Goal: Task Accomplishment & Management: Complete application form

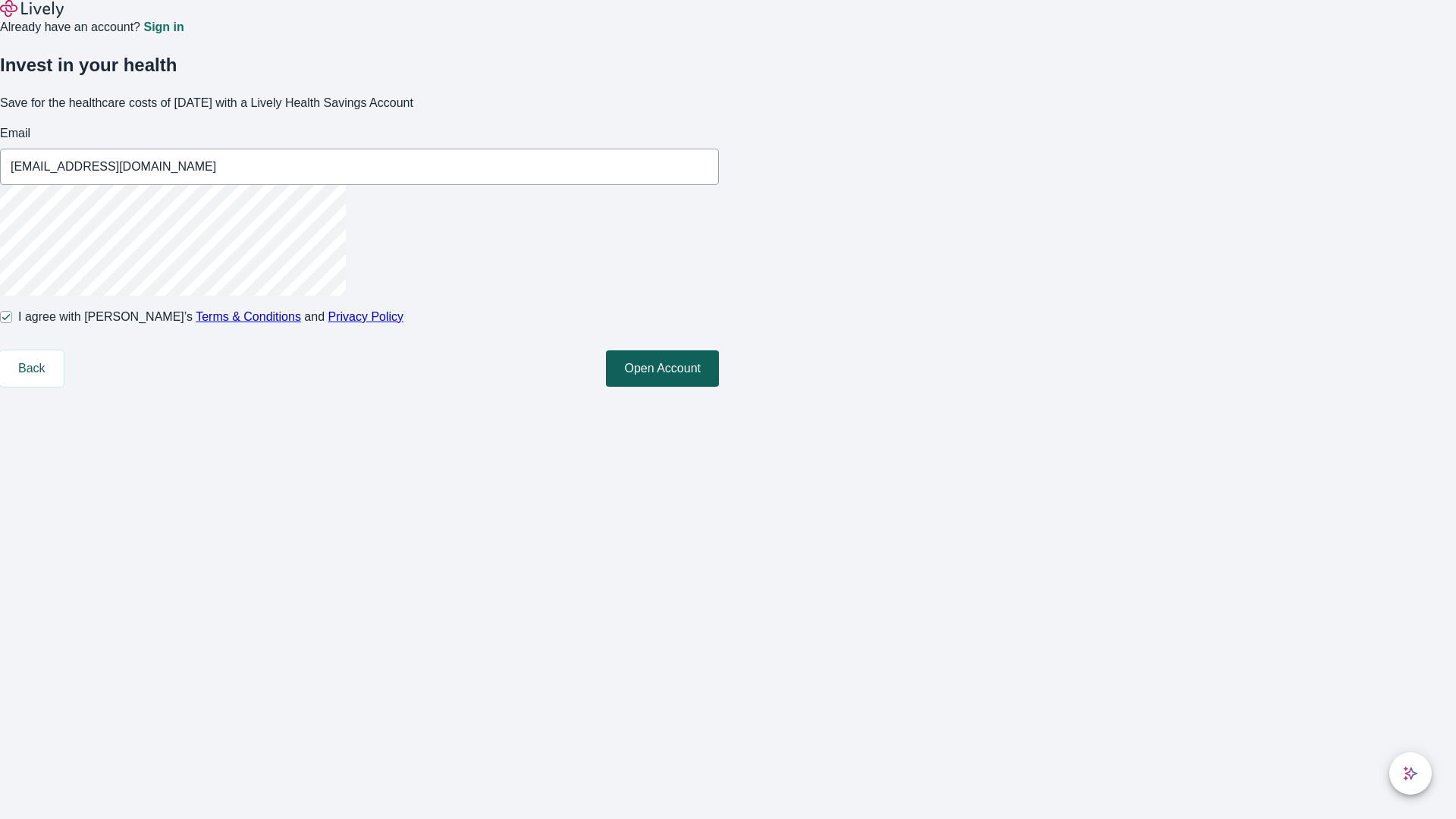
click at [719, 387] on button "Open Account" at bounding box center [663, 368] width 113 height 36
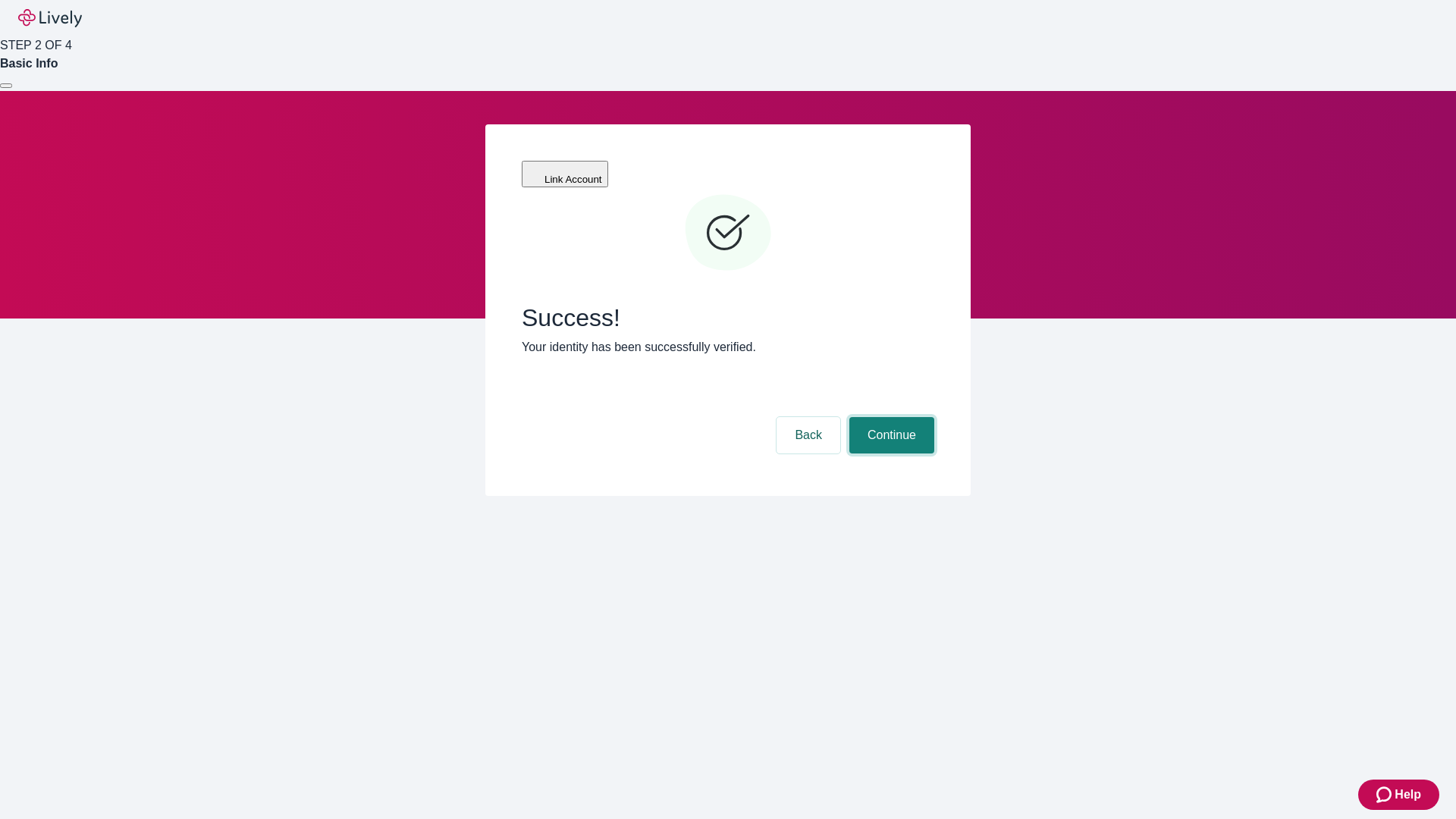
click at [890, 417] on button "Continue" at bounding box center [892, 434] width 85 height 36
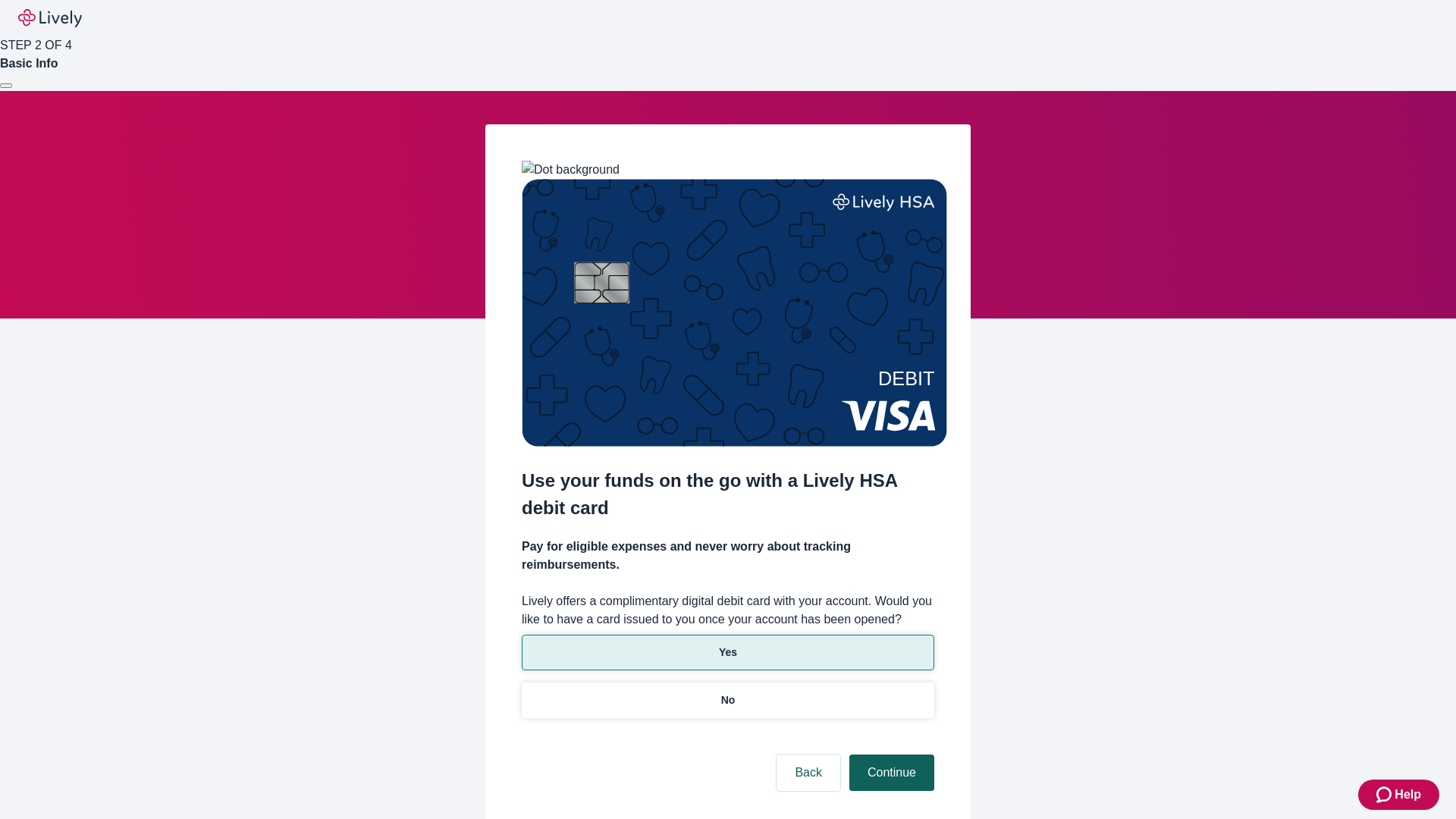
click at [728, 692] on p "No" at bounding box center [728, 700] width 14 height 16
click at [890, 755] on button "Continue" at bounding box center [892, 772] width 85 height 36
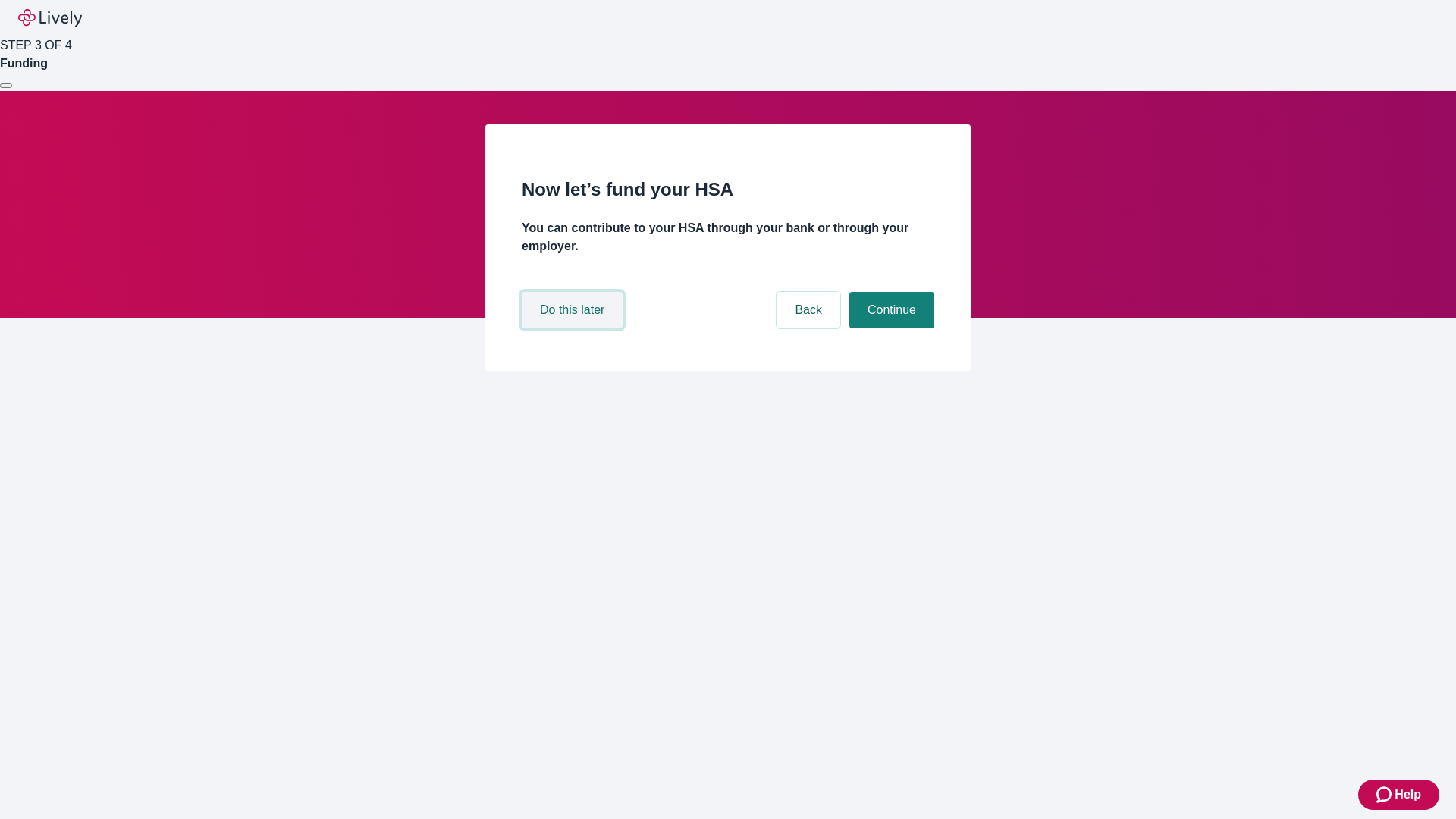
click at [574, 328] on button "Do this later" at bounding box center [573, 310] width 101 height 36
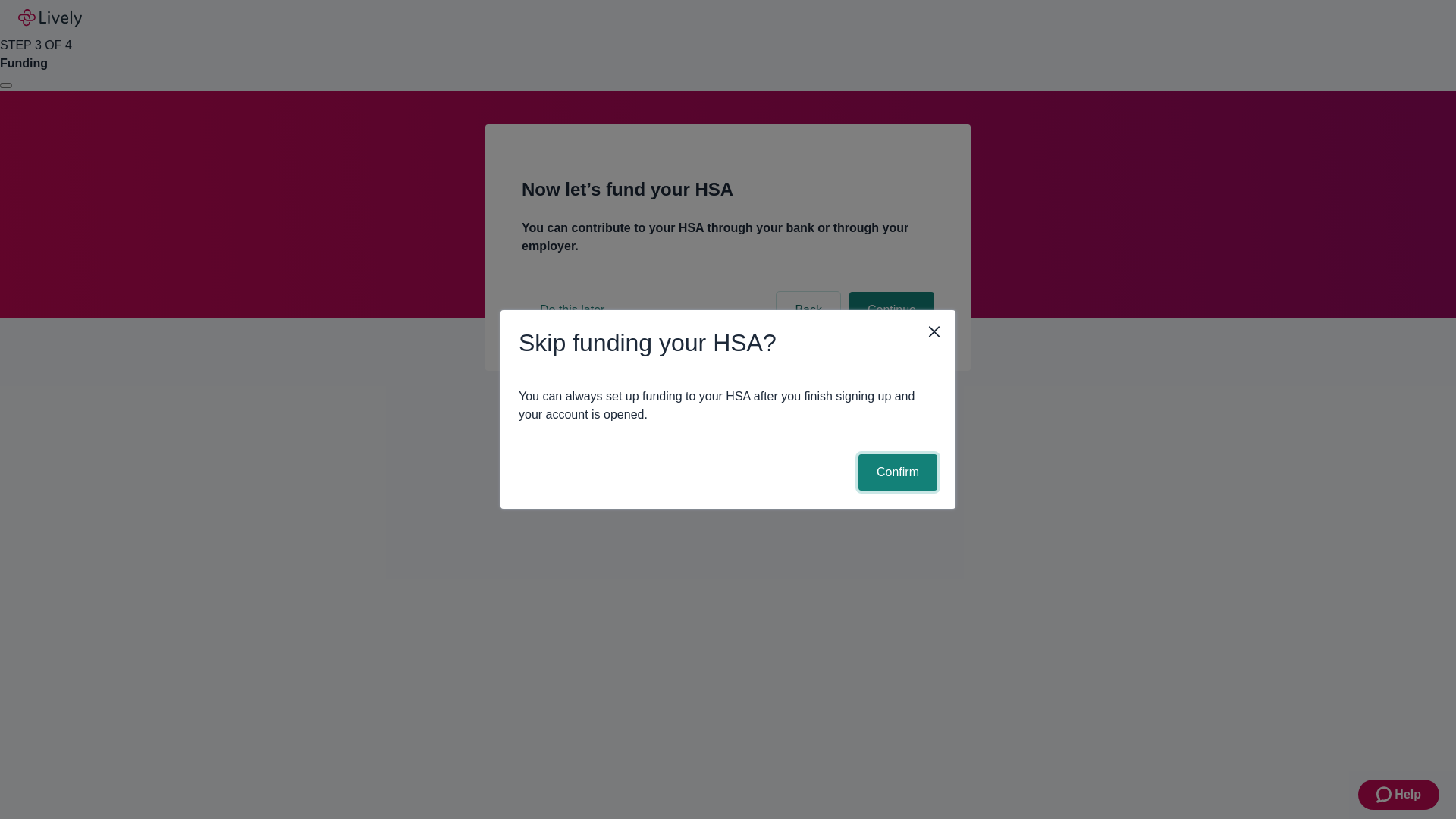
click at [895, 472] on button "Confirm" at bounding box center [898, 472] width 79 height 36
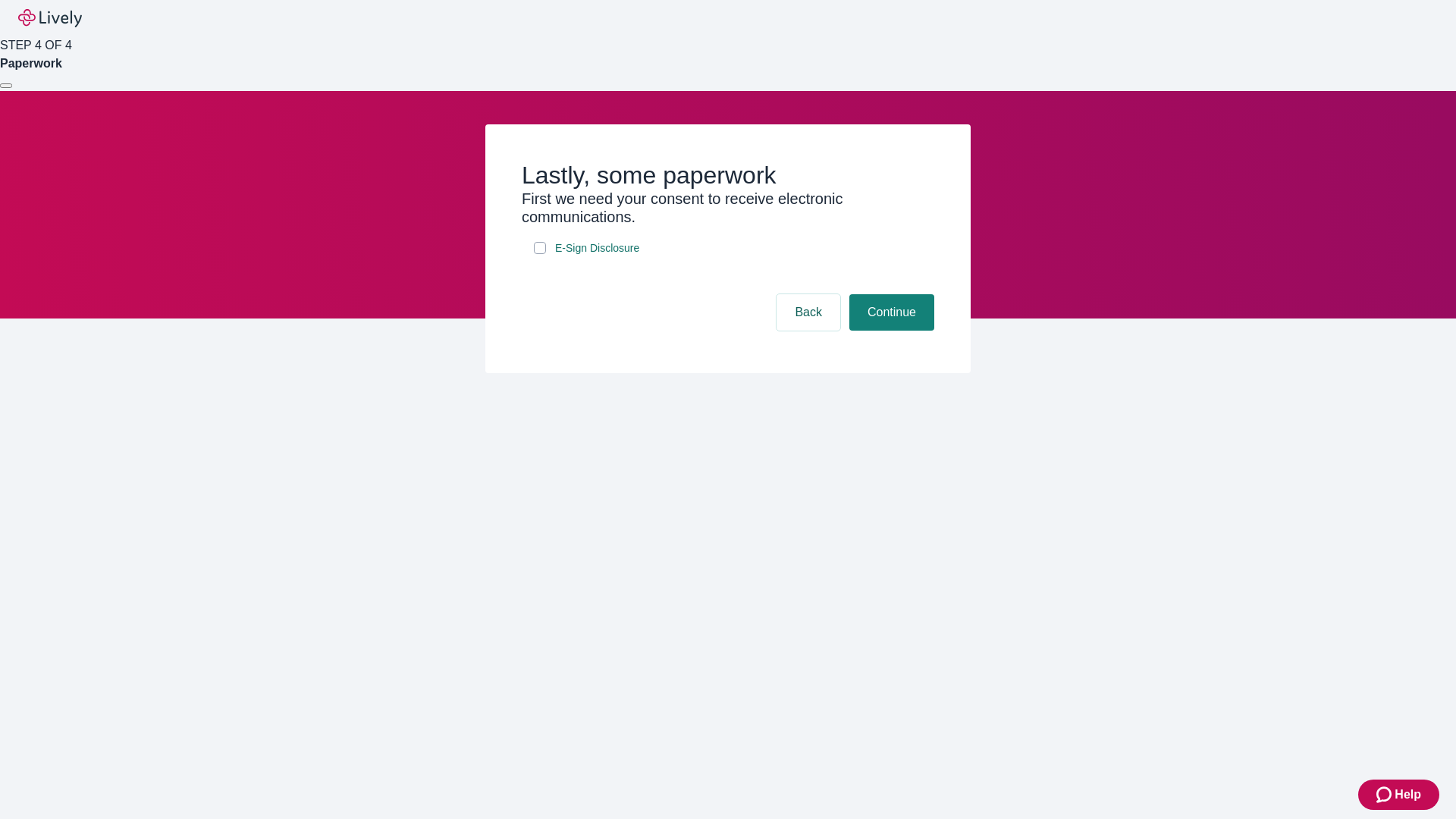
click at [540, 254] on input "E-Sign Disclosure" at bounding box center [540, 247] width 12 height 12
checkbox input "true"
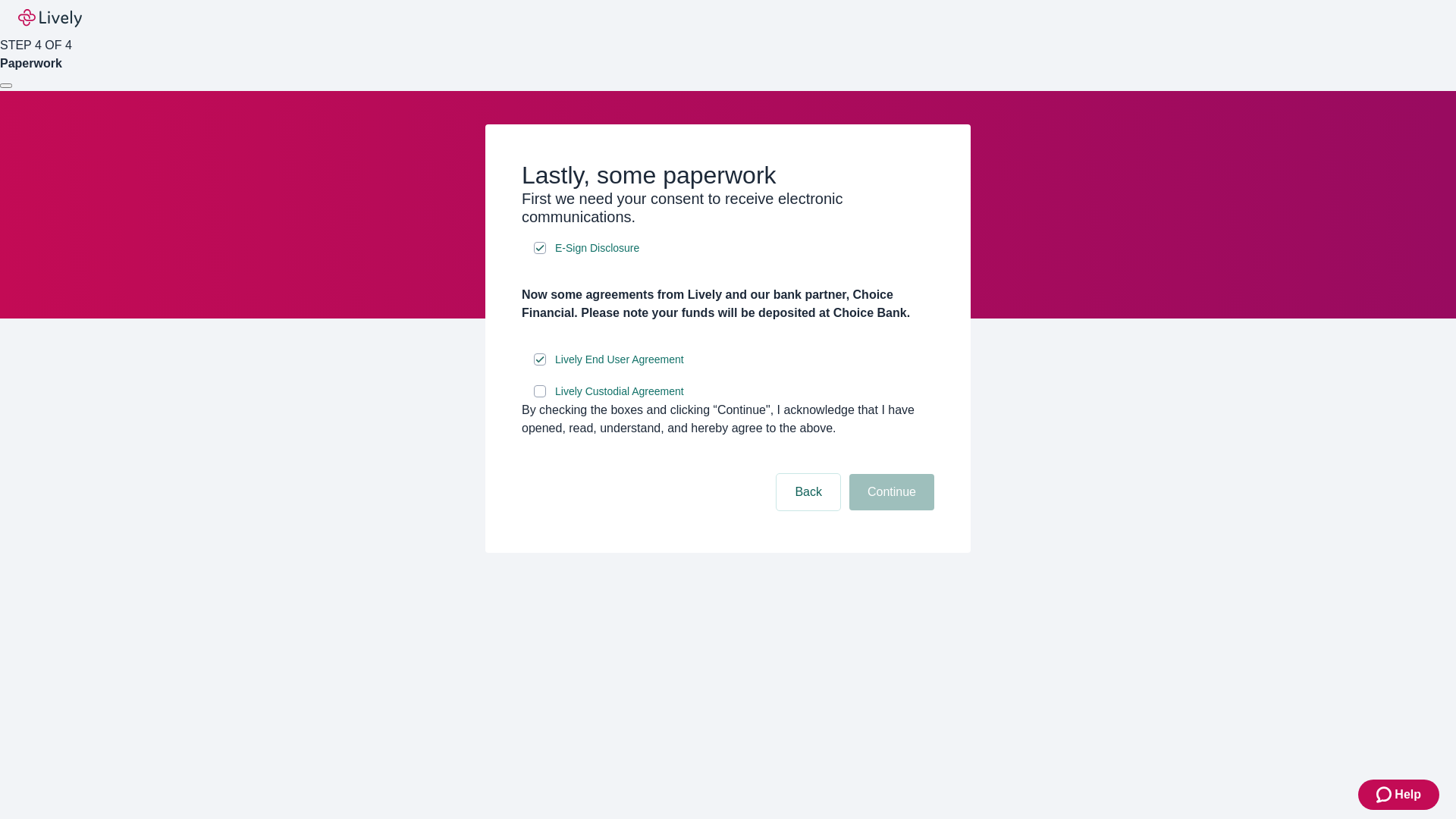
click at [540, 397] on input "Lively Custodial Agreement" at bounding box center [540, 391] width 12 height 12
checkbox input "true"
click at [890, 511] on button "Continue" at bounding box center [892, 491] width 85 height 36
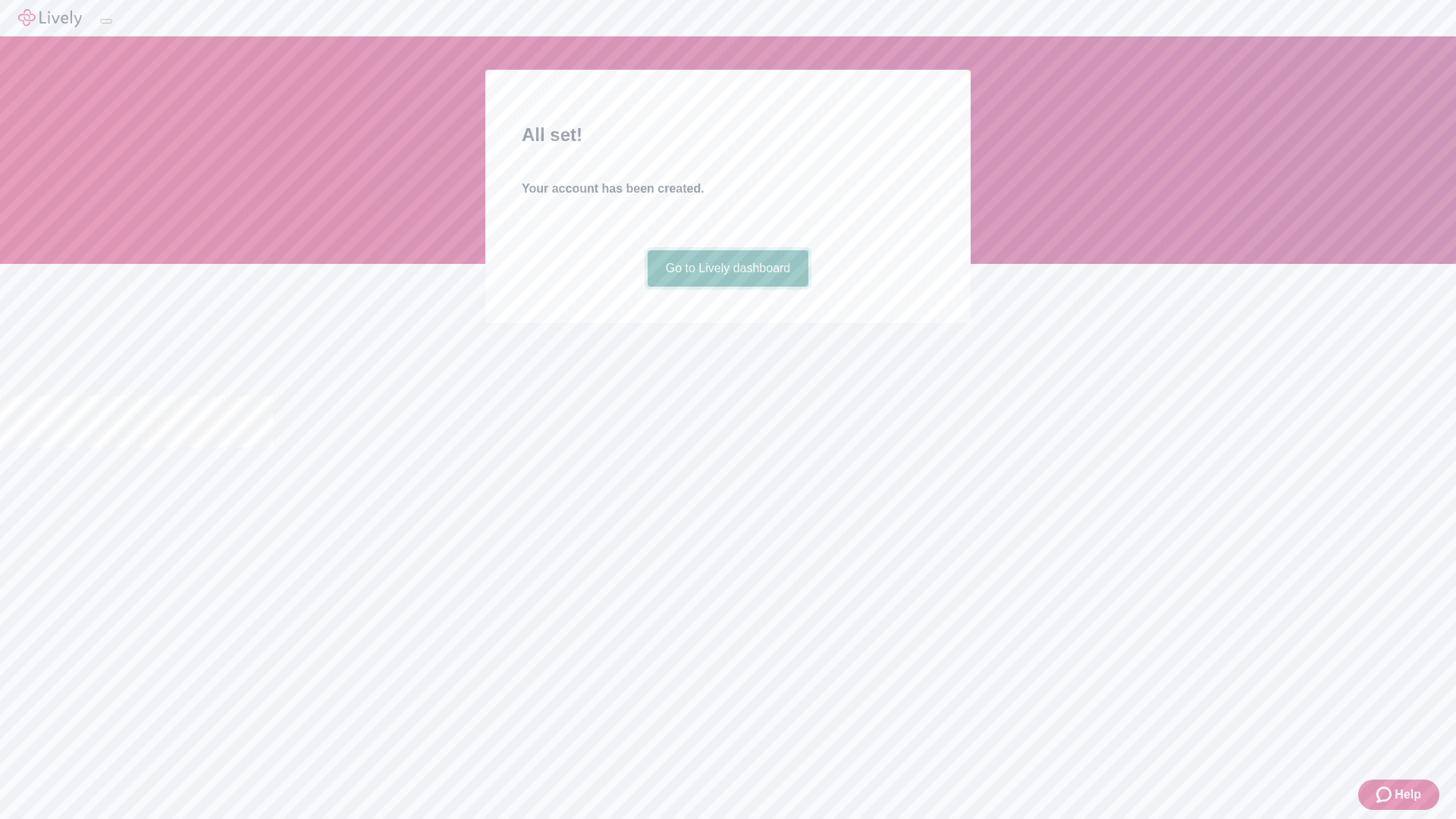
click at [728, 287] on link "Go to Lively dashboard" at bounding box center [728, 268] width 161 height 36
